Goal: Information Seeking & Learning: Learn about a topic

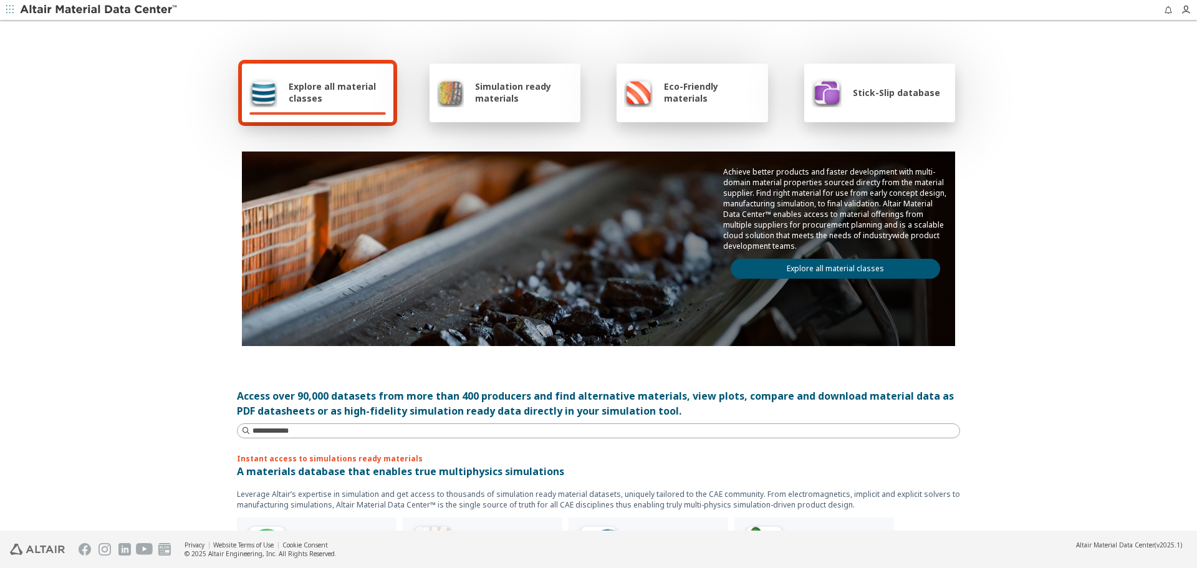
click at [861, 277] on link "Explore all material classes" at bounding box center [835, 269] width 209 height 20
click at [919, 273] on link "Explore all material classes" at bounding box center [835, 269] width 209 height 20
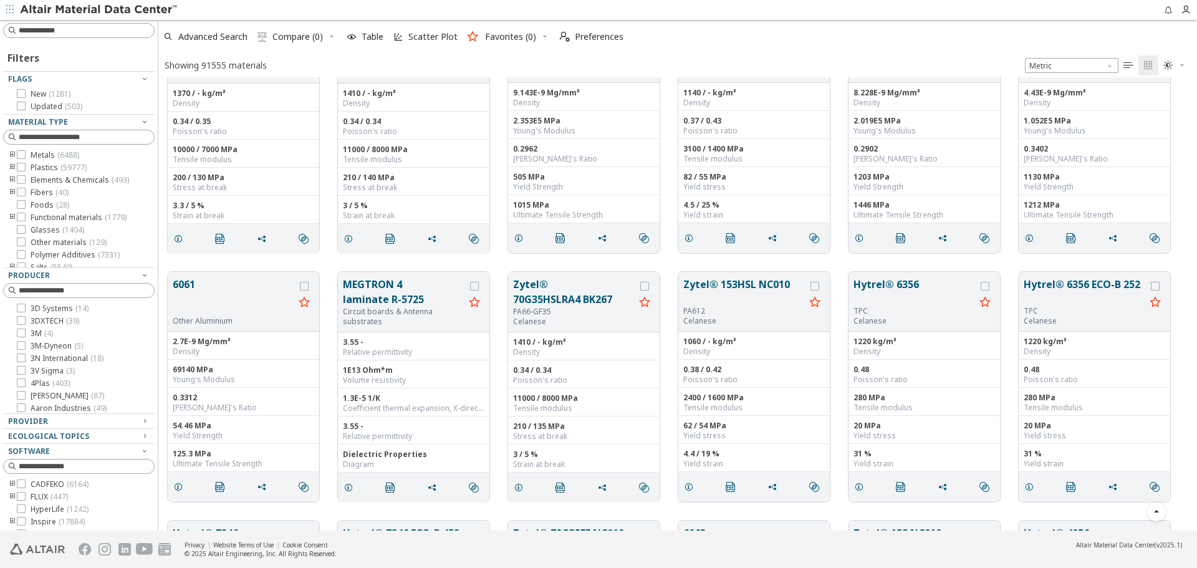
scroll to position [686, 0]
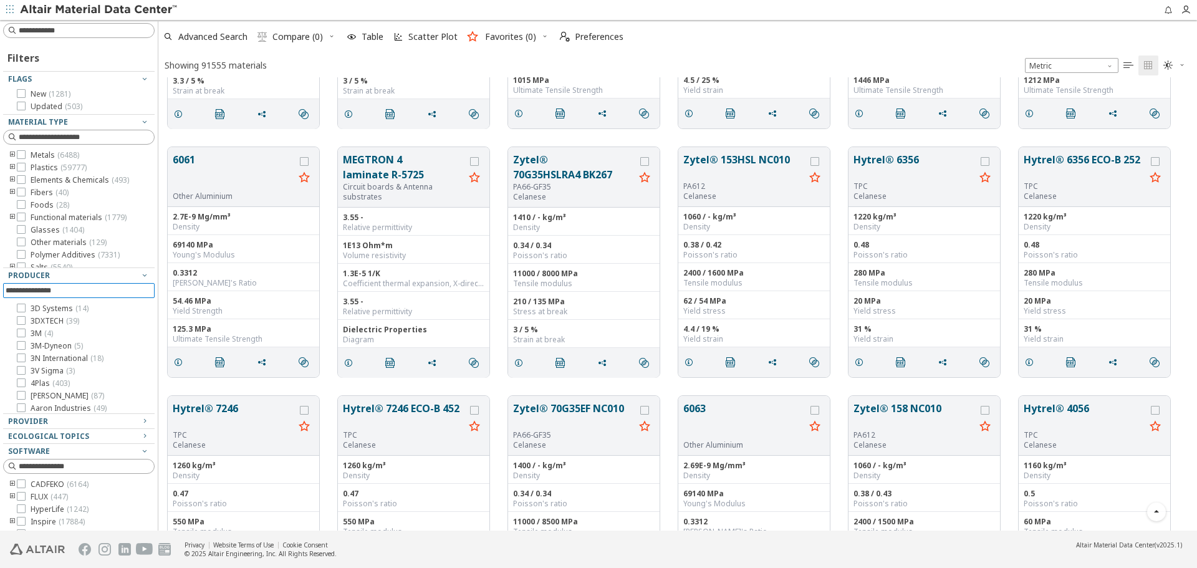
click at [78, 293] on input at bounding box center [80, 291] width 149 height 14
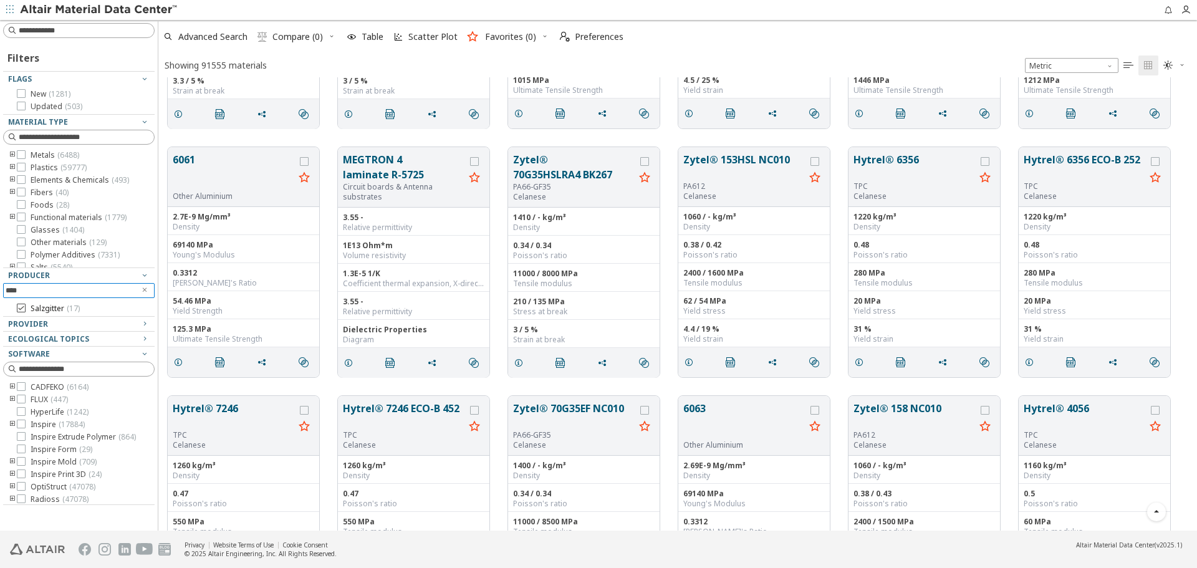
type input "****"
click at [37, 308] on span "Salzgitter ( 17 )" at bounding box center [55, 309] width 49 height 10
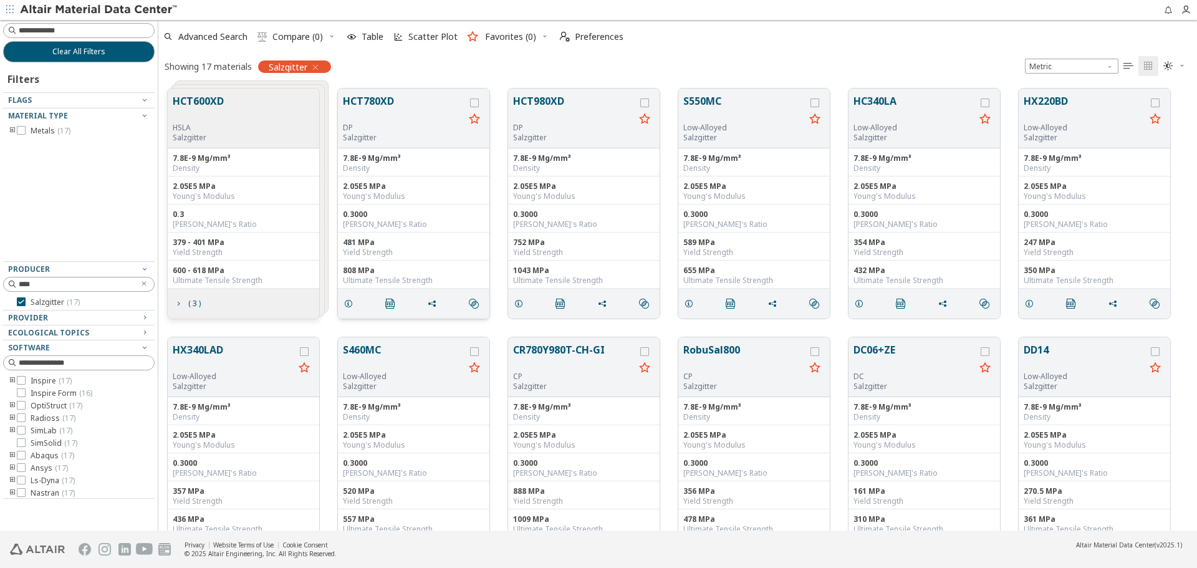
click at [370, 101] on button "HCT780XD" at bounding box center [404, 108] width 122 height 29
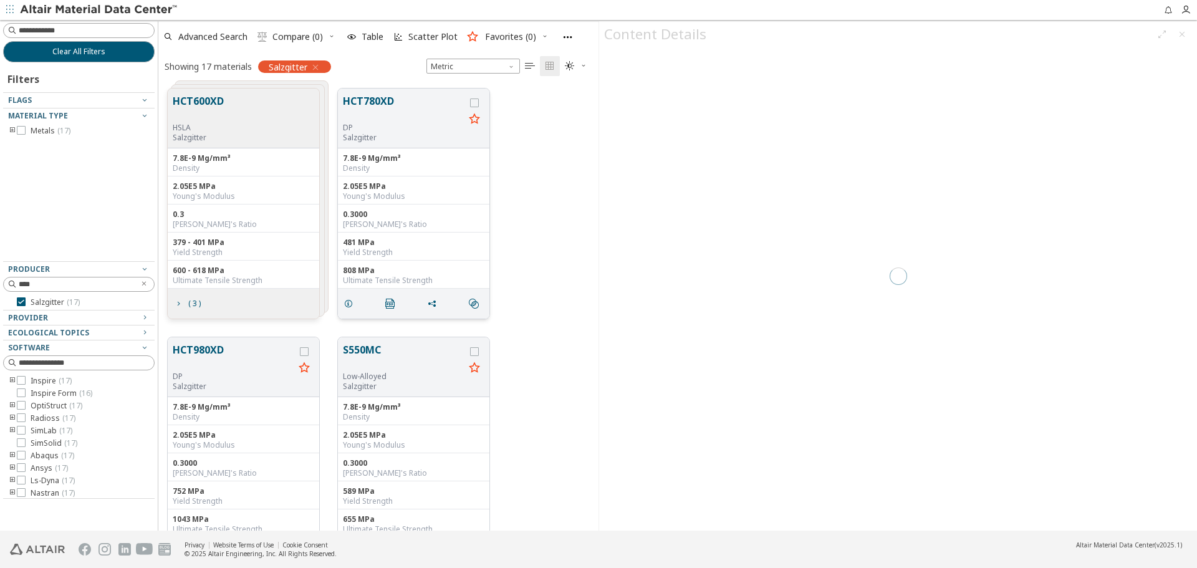
scroll to position [442, 431]
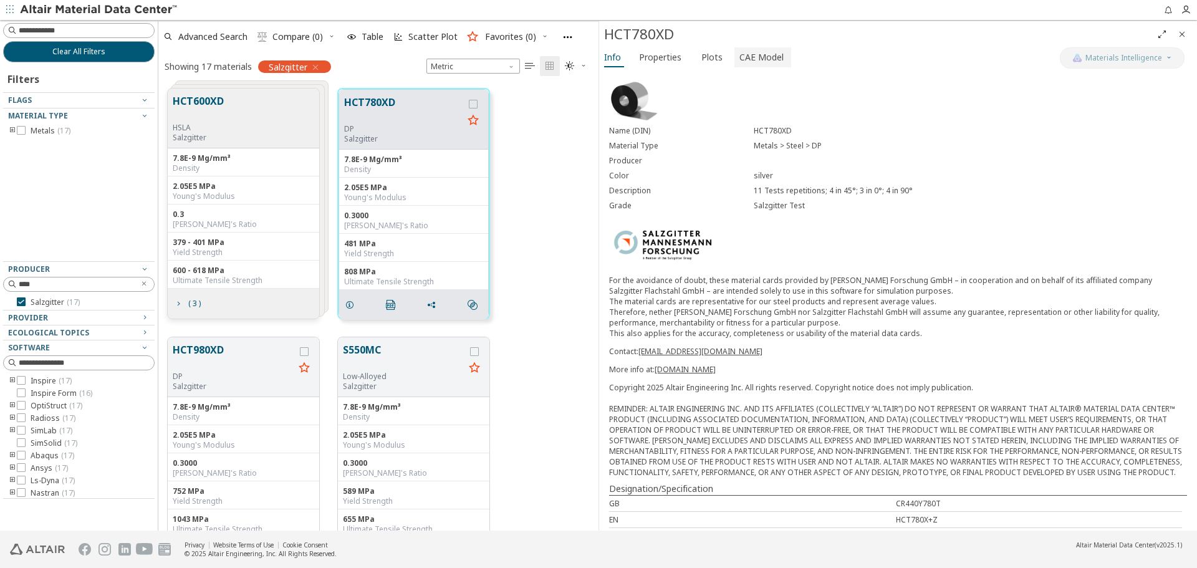
click at [750, 64] on span "CAE Model" at bounding box center [761, 57] width 44 height 20
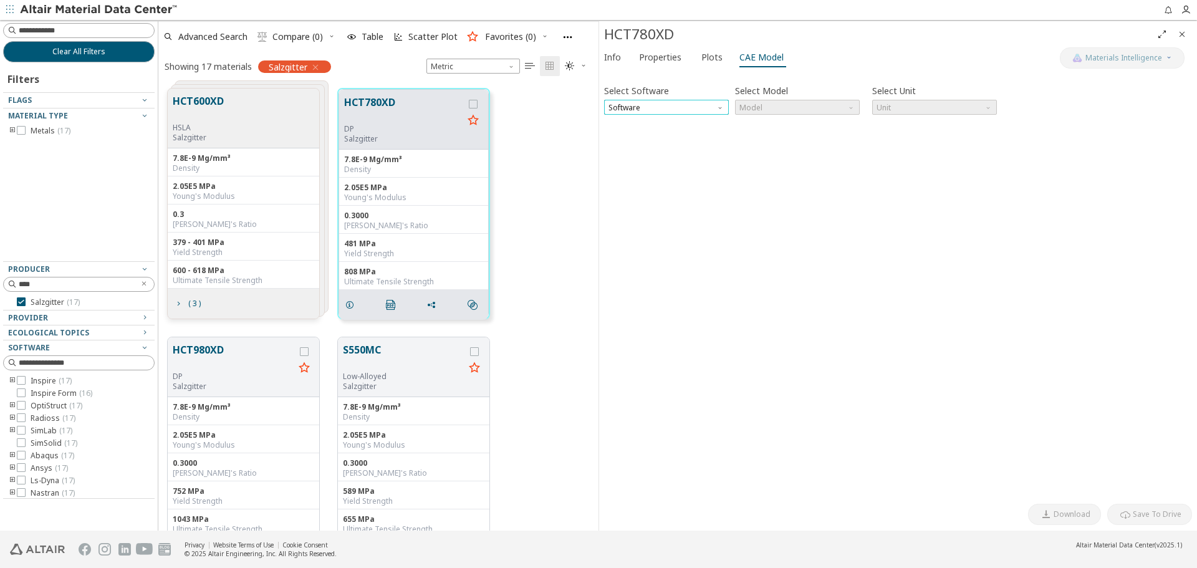
click at [699, 108] on span "Software" at bounding box center [666, 107] width 125 height 15
click at [694, 148] on span "OptiStruct" at bounding box center [666, 152] width 115 height 9
click at [768, 112] on span "Model" at bounding box center [797, 107] width 125 height 15
click at [763, 134] on span "MatS1" at bounding box center [752, 138] width 22 height 10
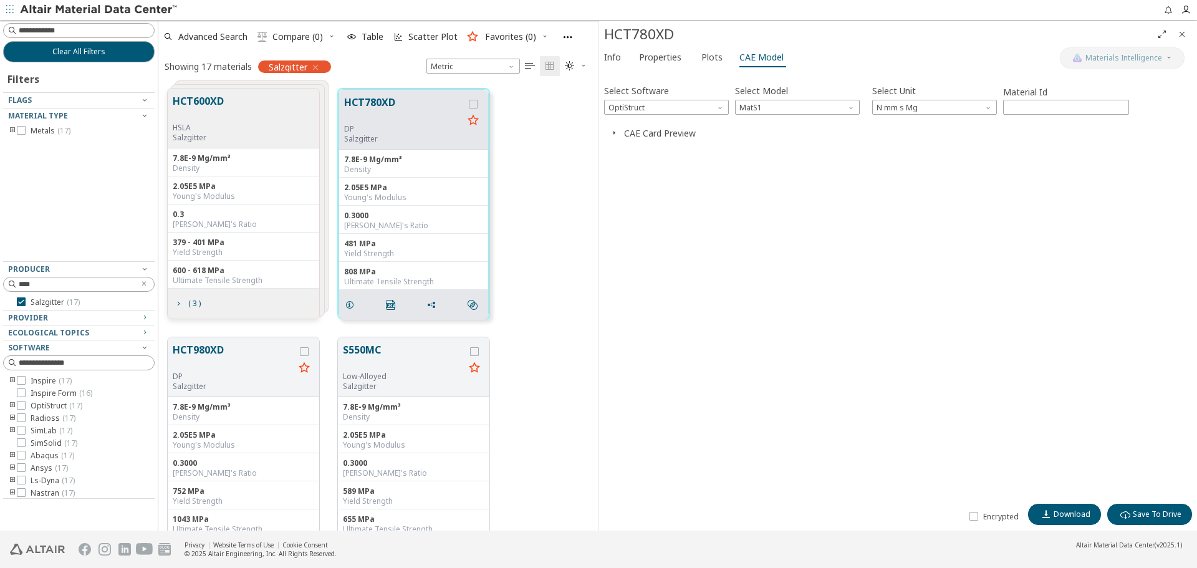
click at [628, 136] on button "CAE Card Preview" at bounding box center [660, 133] width 72 height 12
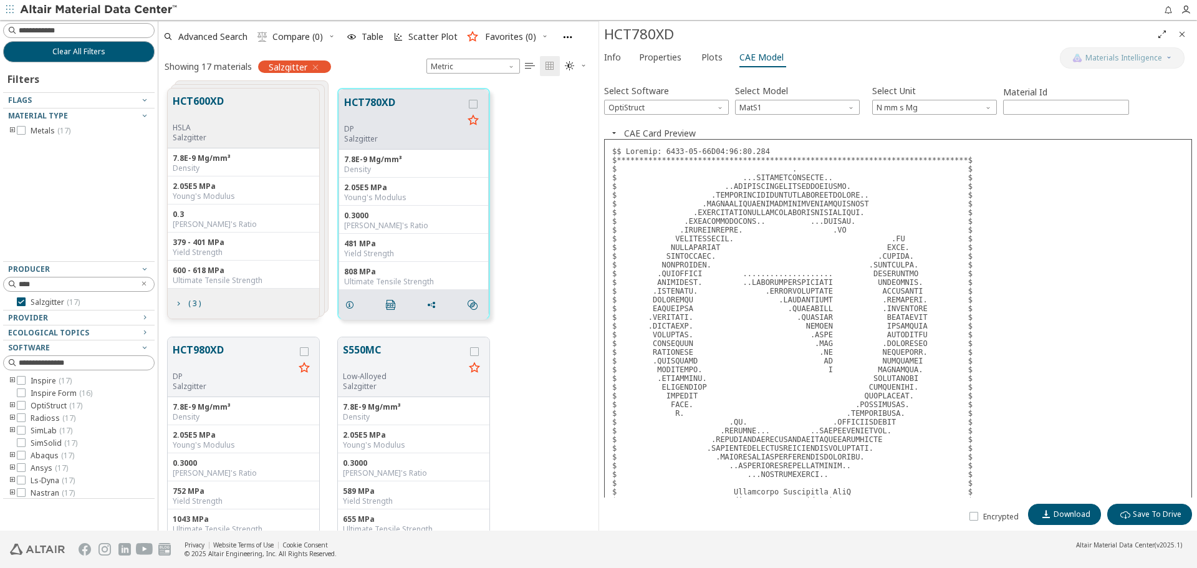
click at [1183, 31] on icon "Close" at bounding box center [1182, 34] width 10 height 10
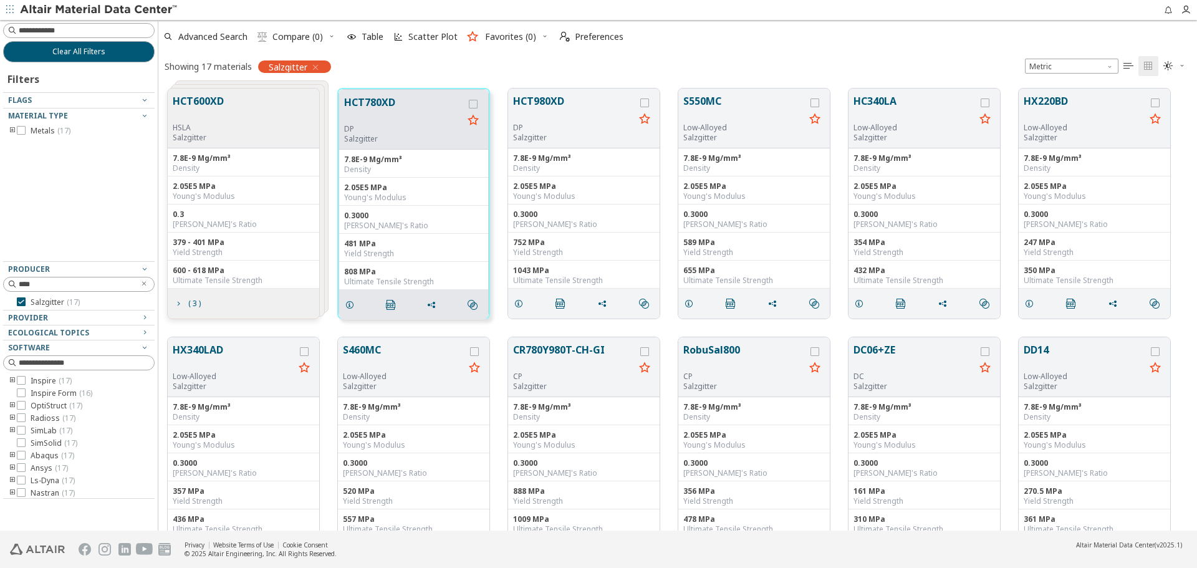
scroll to position [442, 1029]
